Goal: Navigation & Orientation: Find specific page/section

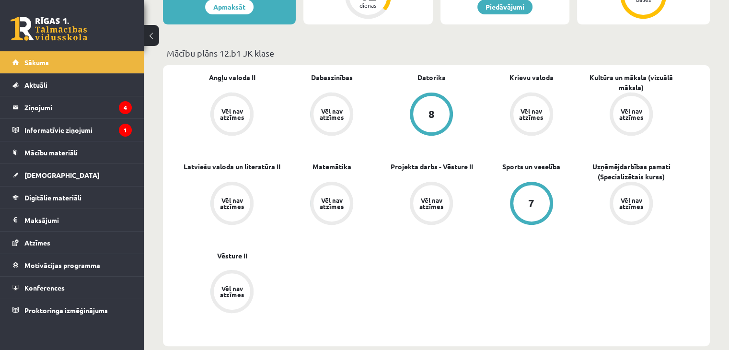
scroll to position [336, 0]
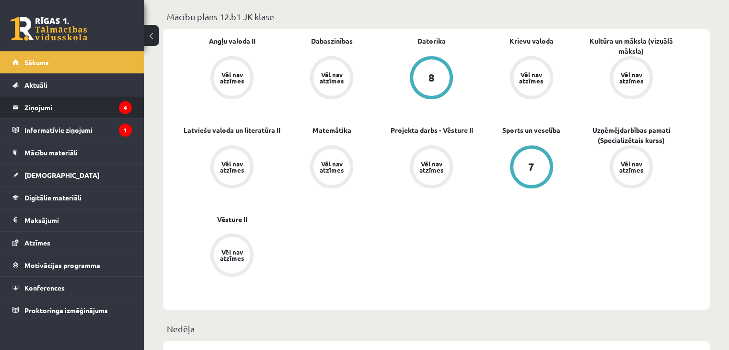
click at [88, 110] on legend "Ziņojumi 4" at bounding box center [77, 107] width 107 height 22
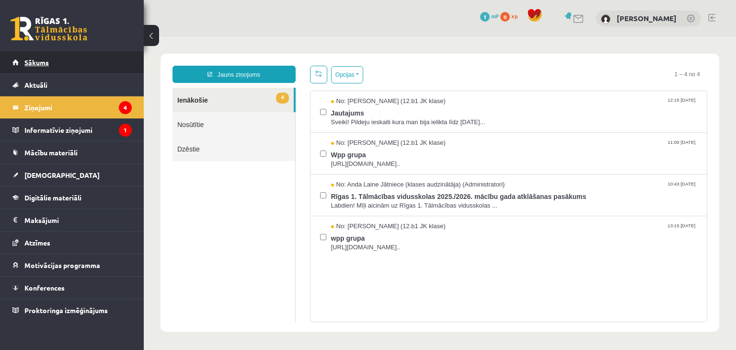
click at [36, 62] on span "Sākums" at bounding box center [36, 62] width 24 height 9
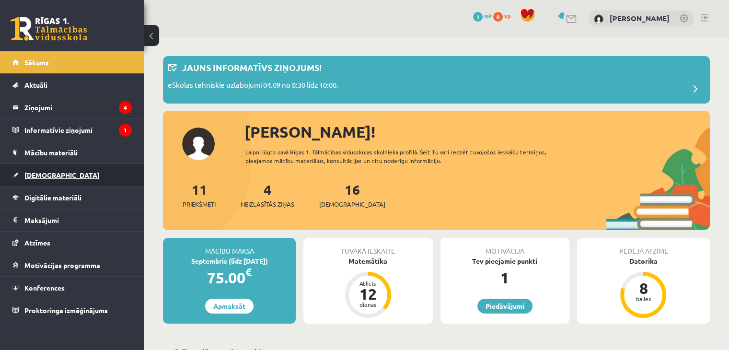
click at [50, 174] on span "[DEMOGRAPHIC_DATA]" at bounding box center [61, 175] width 75 height 9
